Goal: Contribute content: Contribute content

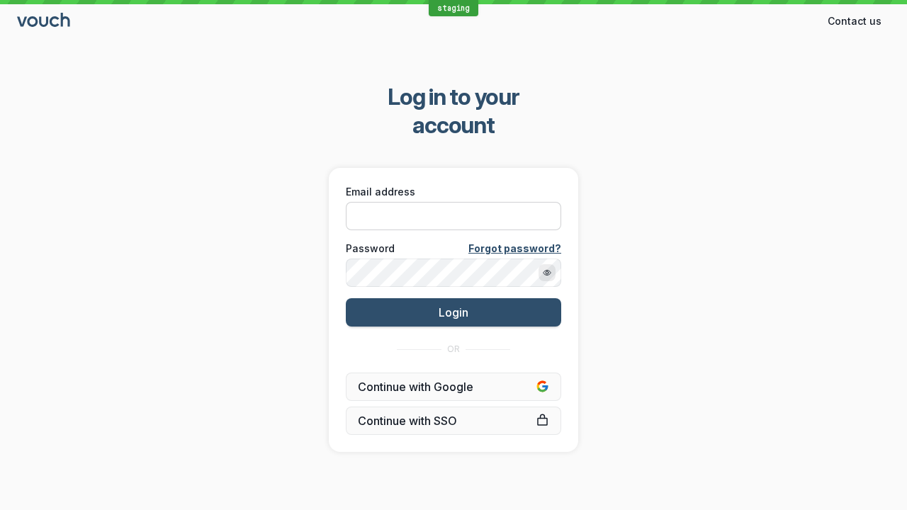
click at [524, 202] on input "Email address" at bounding box center [453, 216] width 215 height 28
click at [454, 202] on input "Email address" at bounding box center [453, 216] width 215 height 28
paste input "[EMAIL_ADDRESS][DOMAIN_NAME]"
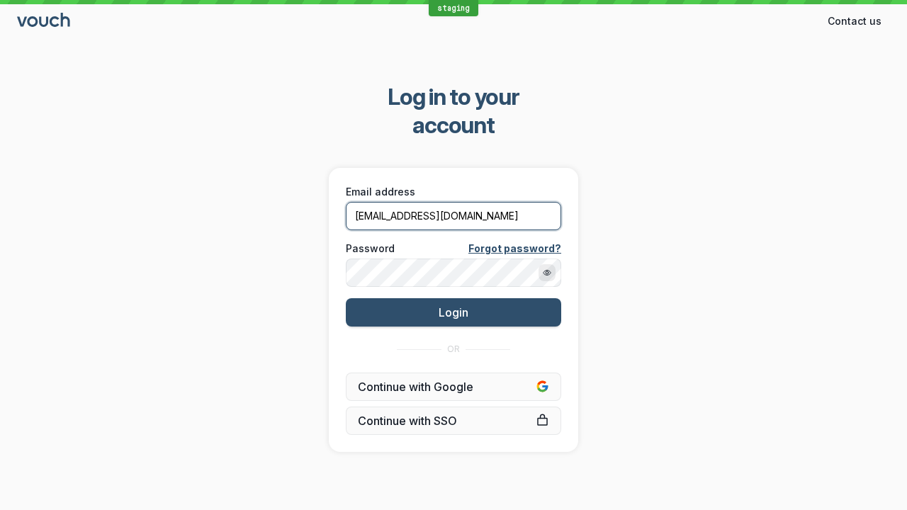
type input "[EMAIL_ADDRESS][DOMAIN_NAME]"
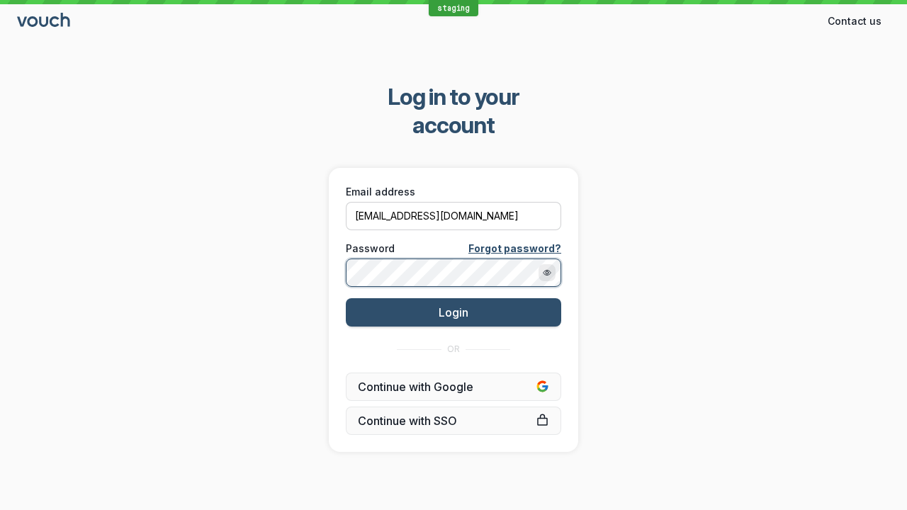
click at [346, 298] on button "Login" at bounding box center [453, 312] width 215 height 28
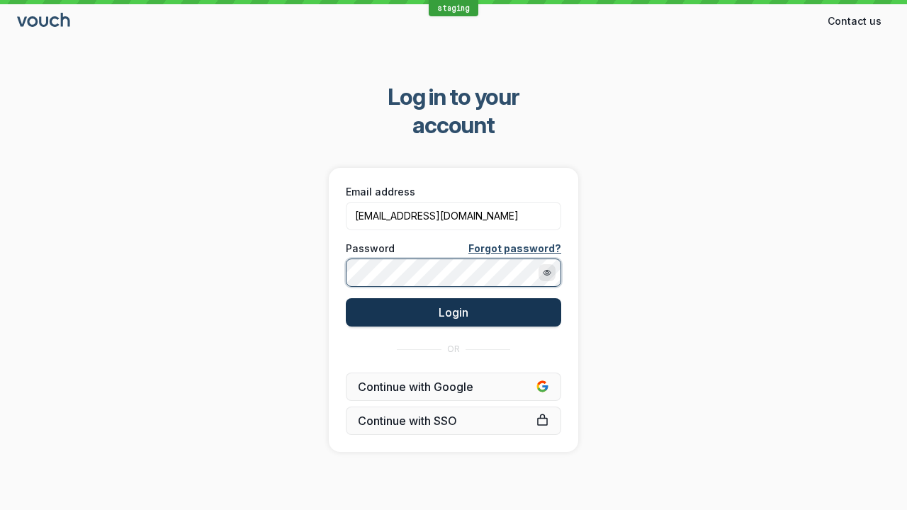
click at [500, 298] on button "Login" at bounding box center [453, 312] width 215 height 28
click at [454, 306] on span "Login" at bounding box center [454, 313] width 30 height 14
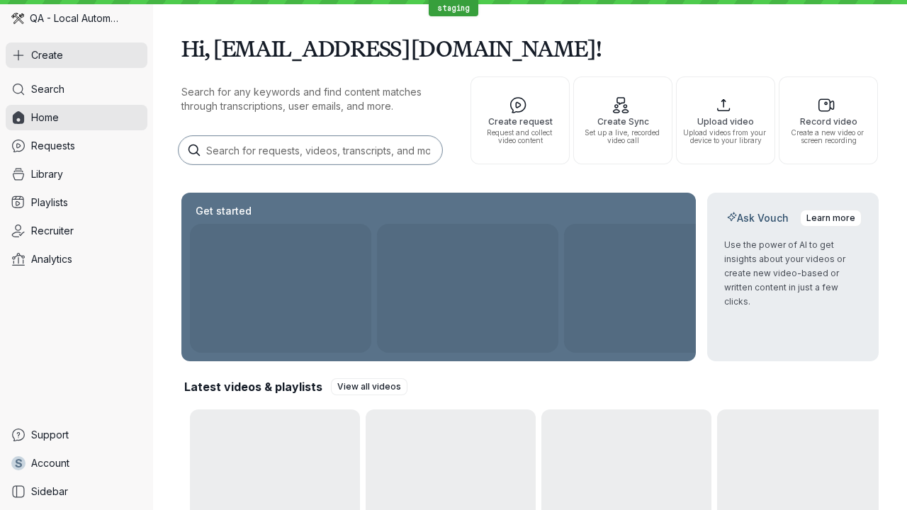
click at [77, 57] on button "Create" at bounding box center [77, 56] width 142 height 26
click at [77, 55] on button "Create" at bounding box center [77, 56] width 142 height 26
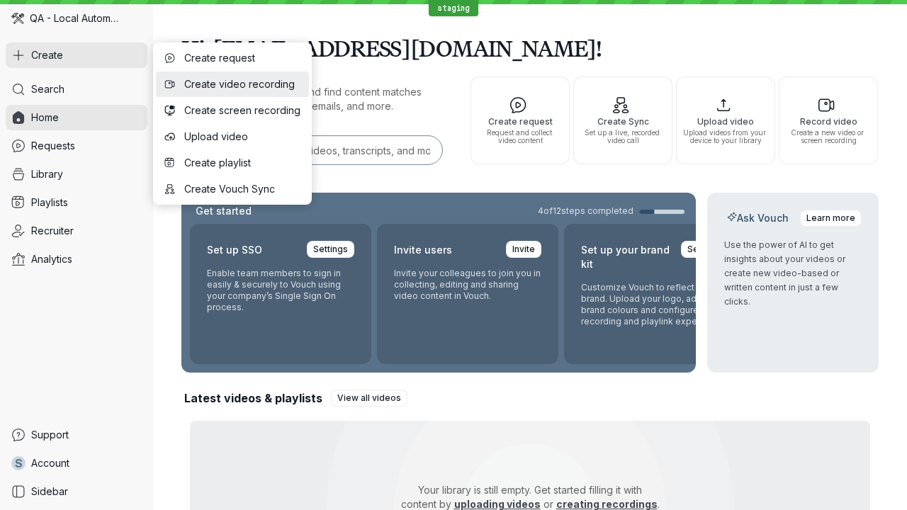
click at [263, 85] on span "Create video recording" at bounding box center [242, 84] width 116 height 14
